Goal: Transaction & Acquisition: Book appointment/travel/reservation

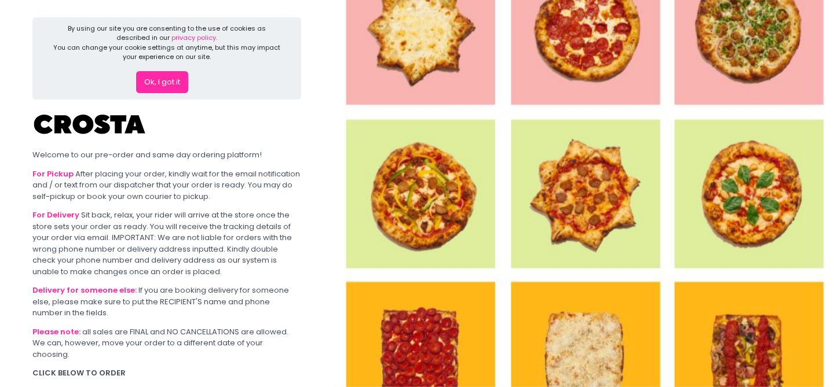
click at [160, 80] on button "Ok, I got it" at bounding box center [162, 82] width 52 height 22
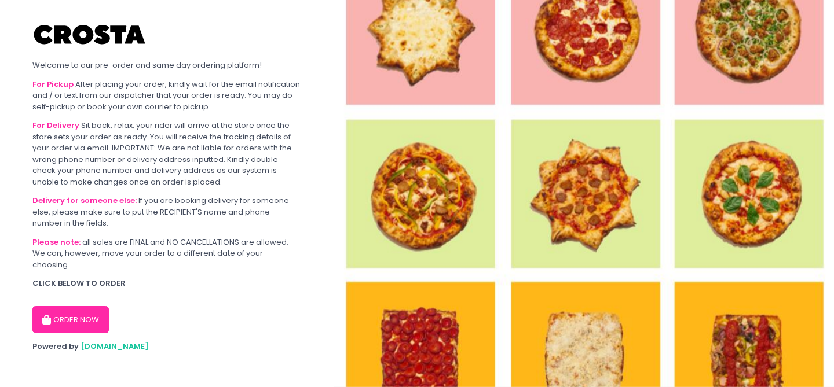
click at [83, 310] on button "ORDER NOW" at bounding box center [70, 320] width 76 height 28
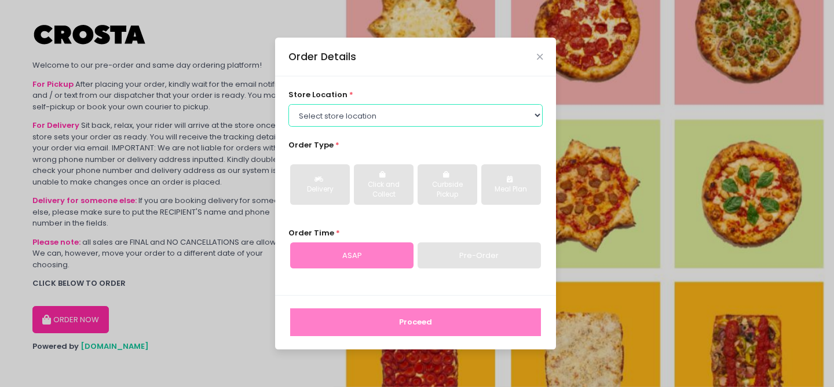
click at [335, 115] on select "Select store location [PERSON_NAME] Pizza - [PERSON_NAME] Pizza - [GEOGRAPHIC_D…" at bounding box center [415, 115] width 255 height 22
select select "5fabb2e53664a8677beaeb89"
click at [288, 104] on select "Select store location [PERSON_NAME] Pizza - [PERSON_NAME] Pizza - [GEOGRAPHIC_D…" at bounding box center [415, 115] width 255 height 22
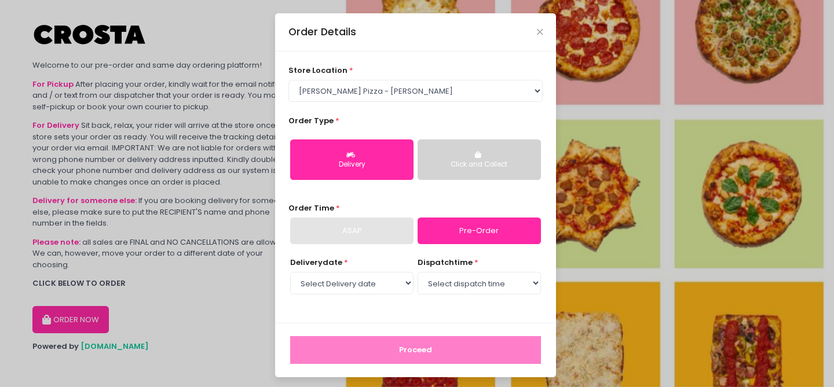
click at [466, 243] on link "Pre-Order" at bounding box center [479, 231] width 123 height 27
click at [462, 236] on link "Pre-Order" at bounding box center [479, 231] width 123 height 27
click at [352, 283] on select "Select Delivery date [DATE] [DATE] [DATE] [DATE] [DATE]" at bounding box center [351, 283] width 123 height 22
select select "[DATE]"
click at [290, 272] on select "Select Delivery date [DATE] [DATE] [DATE] [DATE] [DATE]" at bounding box center [351, 283] width 123 height 22
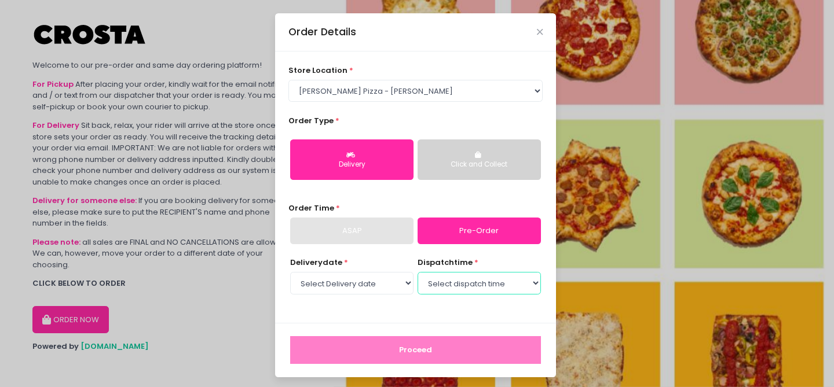
click at [437, 283] on select "Select dispatch time 12:00 PM - 12:30 PM 12:30 PM - 01:00 PM 01:00 PM - 01:30 P…" at bounding box center [479, 283] width 123 height 22
select select "12:00"
click at [418, 272] on select "Select dispatch time 12:00 PM - 12:30 PM 12:30 PM - 01:00 PM 01:00 PM - 01:30 P…" at bounding box center [479, 283] width 123 height 22
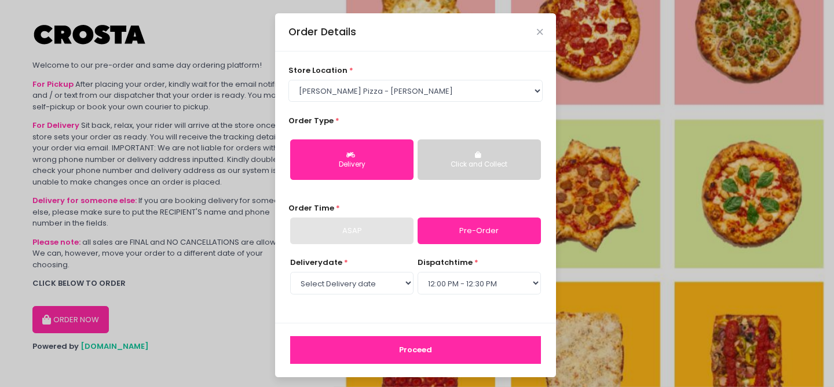
click at [399, 349] on button "Proceed" at bounding box center [415, 350] width 251 height 28
